Goal: Task Accomplishment & Management: Manage account settings

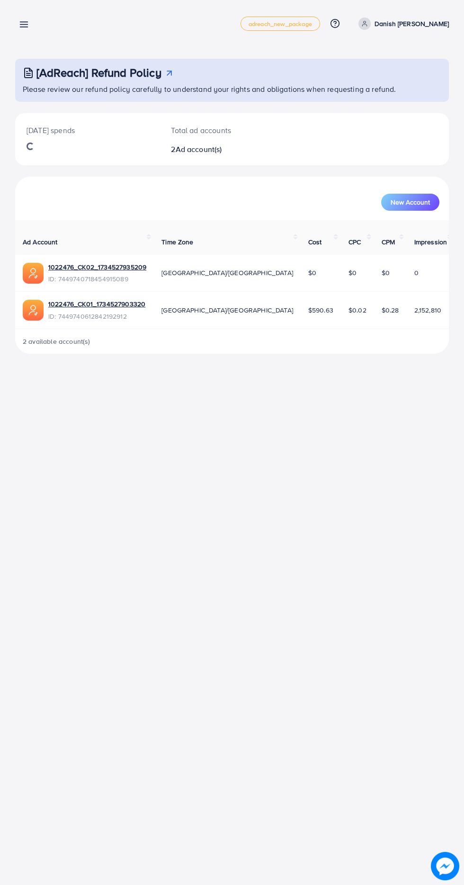
click at [27, 27] on line at bounding box center [24, 27] width 8 height 0
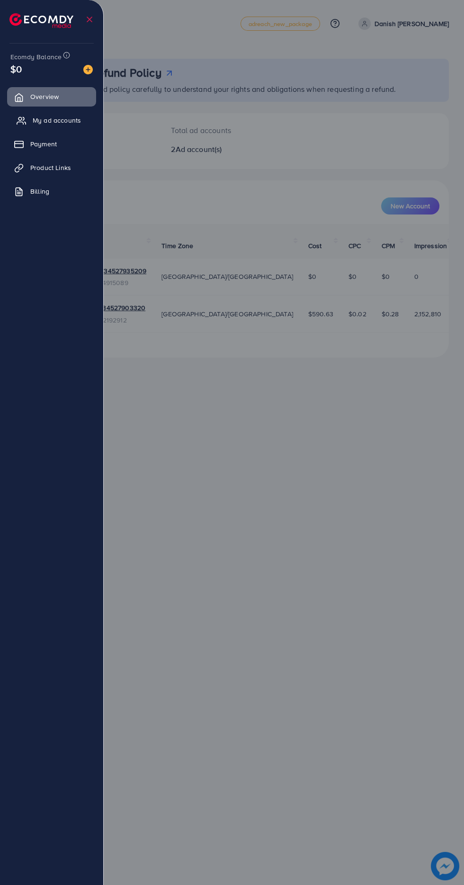
click at [38, 124] on span "My ad accounts" at bounding box center [57, 120] width 48 height 9
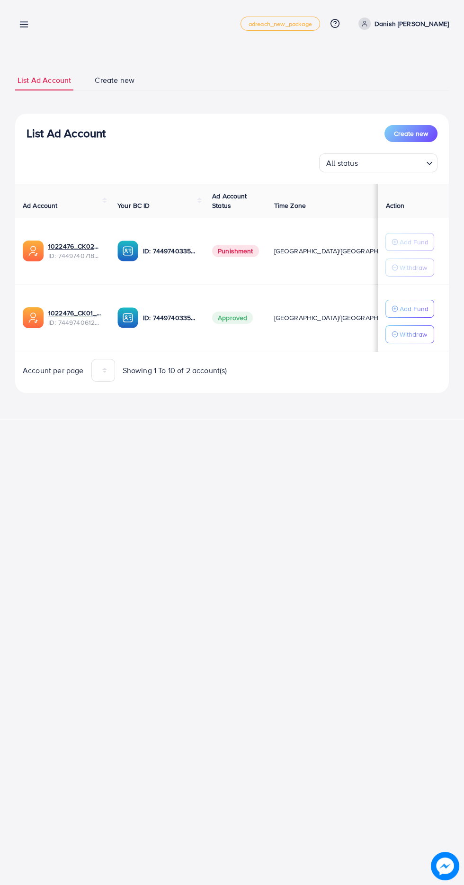
scroll to position [0, 19]
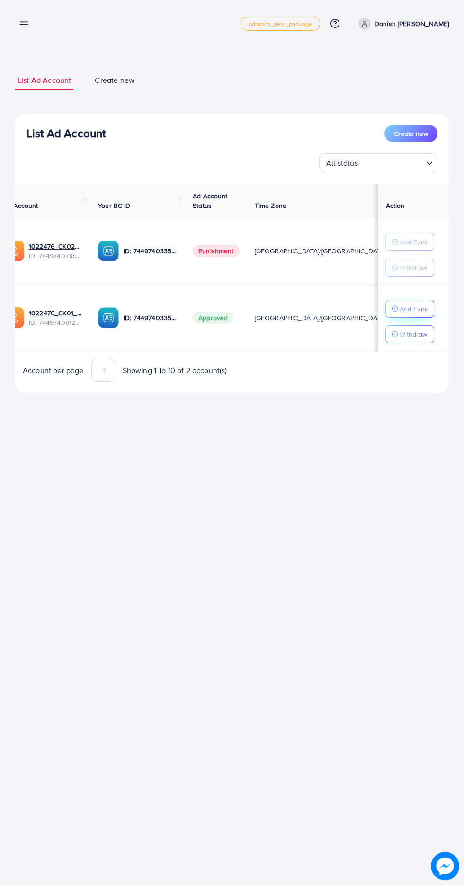
click at [424, 315] on button "Add Fund" at bounding box center [409, 309] width 49 height 18
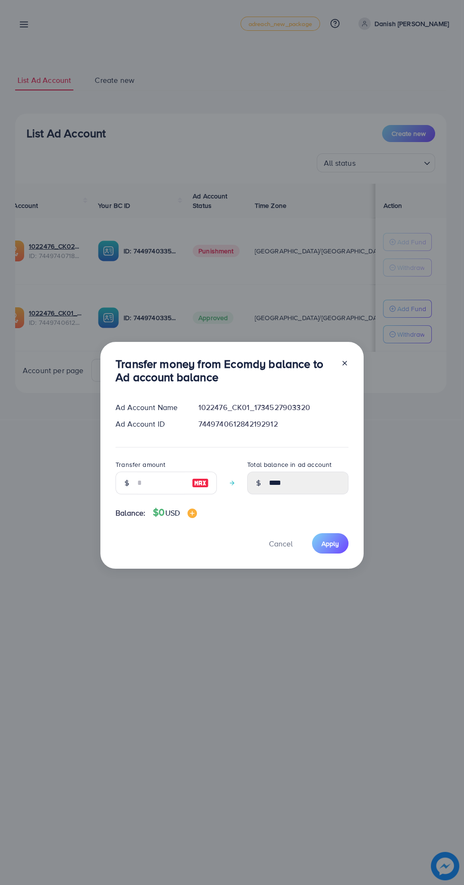
click at [137, 509] on span "Balance:" at bounding box center [131, 512] width 30 height 11
click at [147, 488] on input "number" at bounding box center [160, 483] width 47 height 23
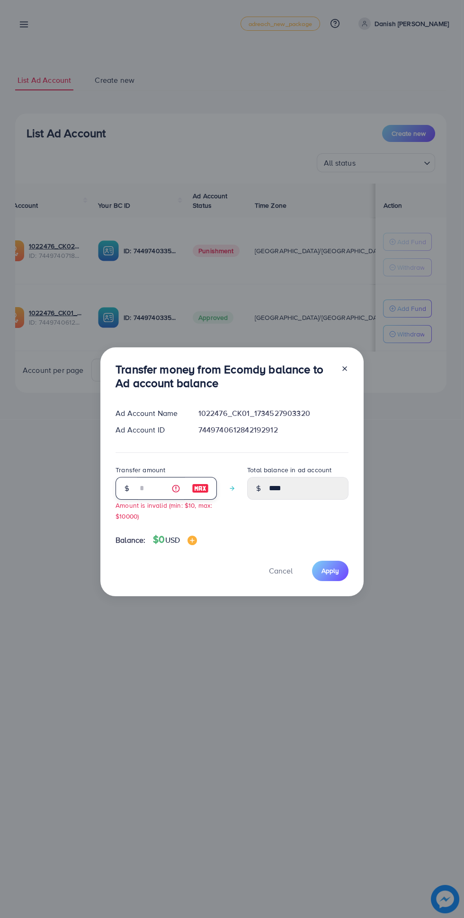
type input "*"
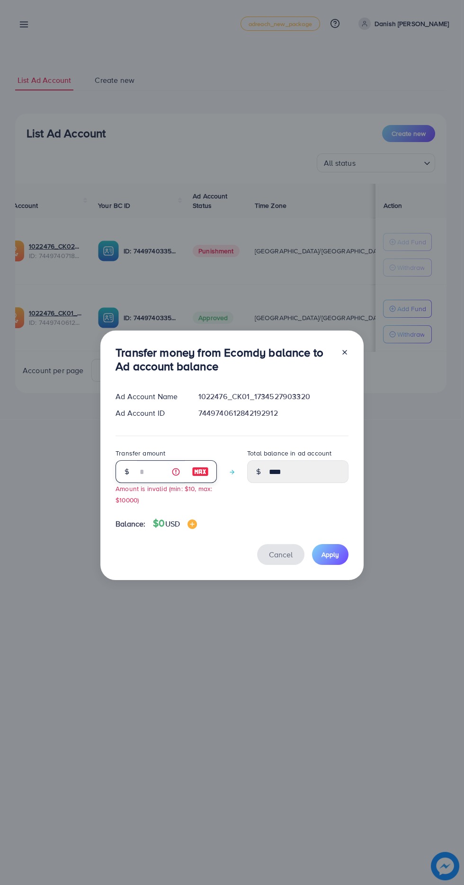
type input "*"
click at [283, 556] on span "Cancel" at bounding box center [281, 554] width 24 height 10
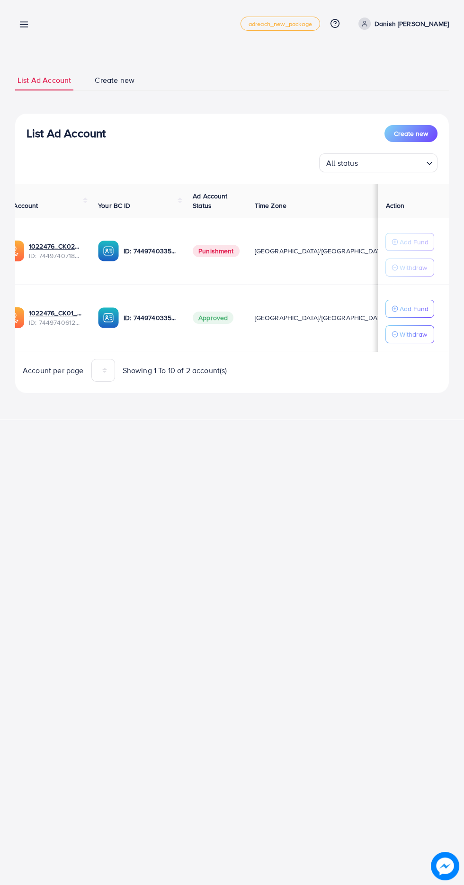
click at [21, 25] on icon at bounding box center [24, 24] width 10 height 10
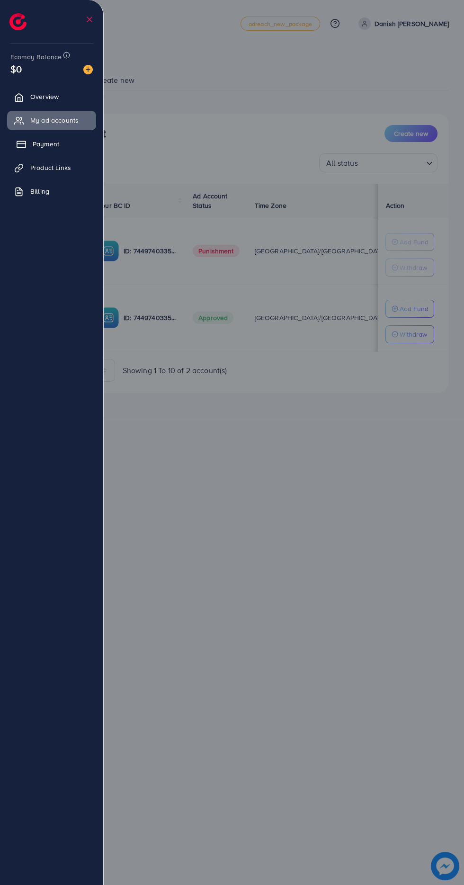
click at [29, 146] on link "Payment" at bounding box center [51, 143] width 89 height 19
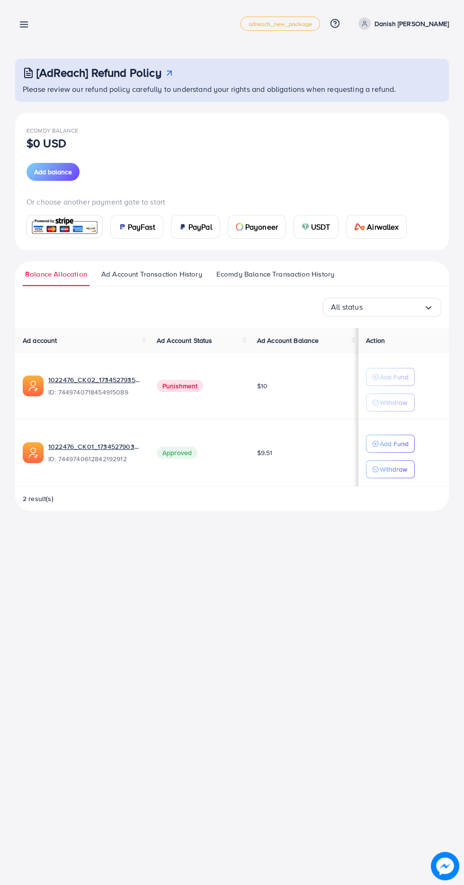
click at [24, 22] on line at bounding box center [24, 22] width 8 height 0
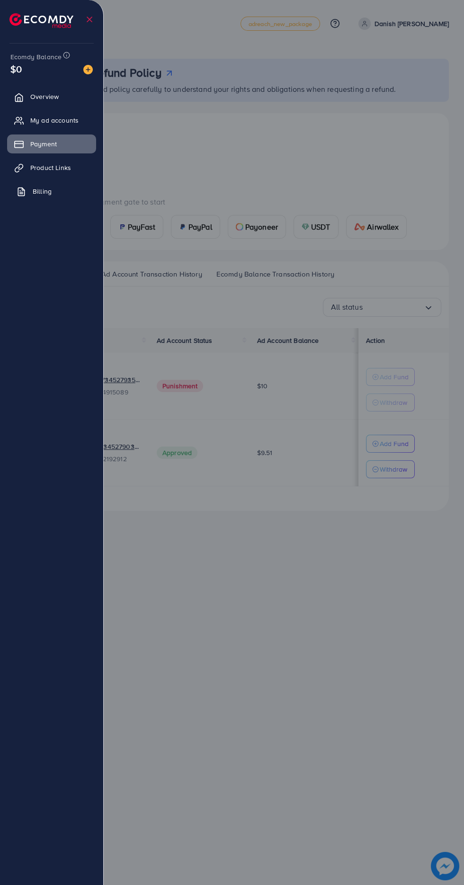
click at [46, 191] on span "Billing" at bounding box center [42, 191] width 19 height 9
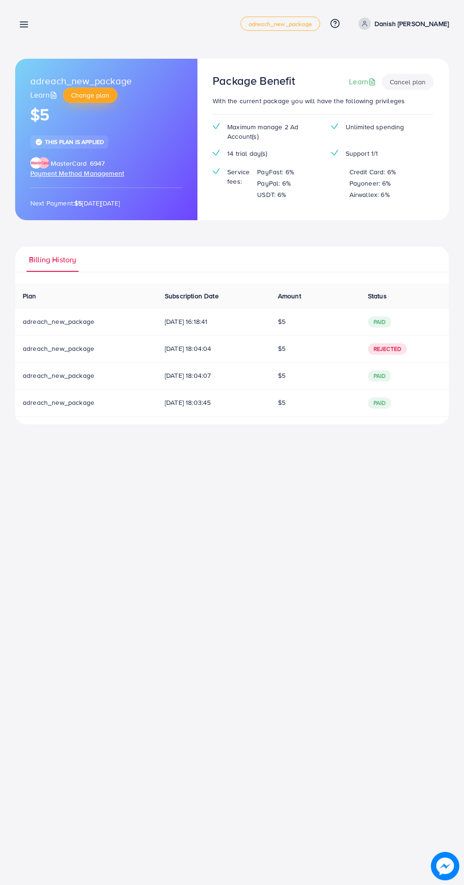
click at [89, 99] on span "Change plan" at bounding box center [90, 94] width 38 height 9
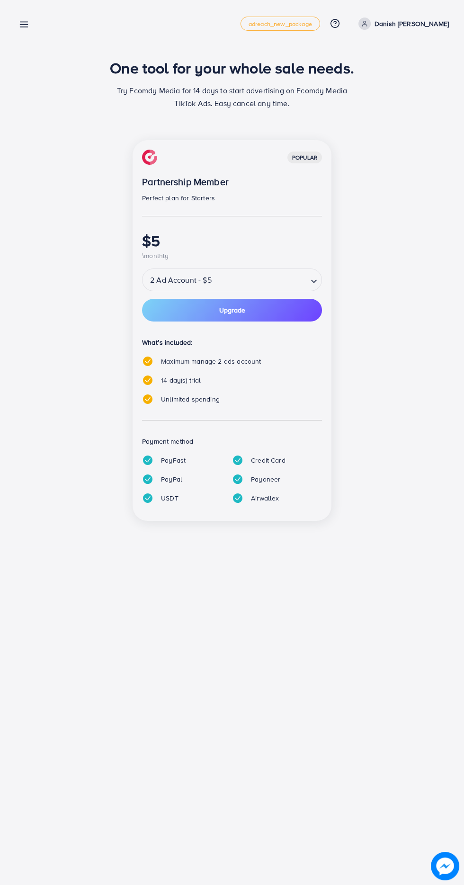
click at [171, 279] on div "2 Ad Account - $5" at bounding box center [224, 279] width 165 height 17
click at [289, 672] on div "Pricing Plan adreach_new_package Help Center Contact Support Plans and Pricing …" at bounding box center [232, 442] width 464 height 885
click at [306, 160] on div "popular" at bounding box center [304, 157] width 35 height 12
click at [167, 281] on div "2 Ad Account - $5" at bounding box center [224, 279] width 165 height 17
click at [280, 685] on div "Pricing Plan adreach_new_package Help Center Contact Support Plans and Pricing …" at bounding box center [232, 442] width 464 height 885
